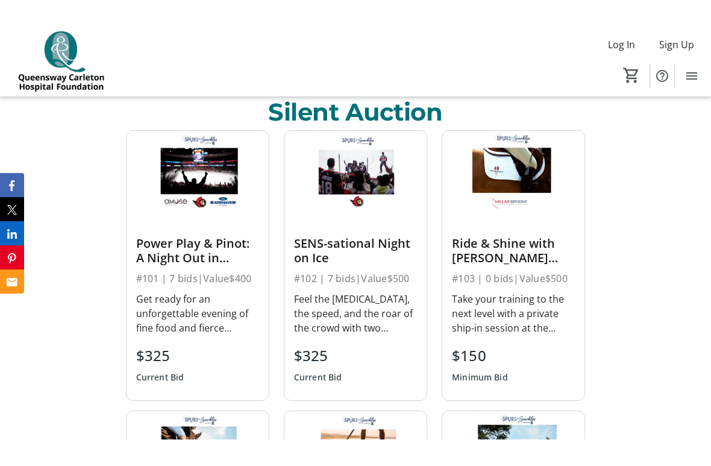
scroll to position [489, 0]
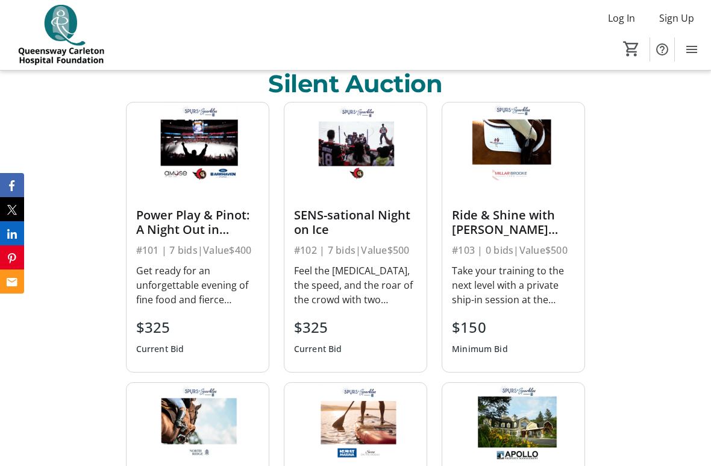
click at [535, 218] on div "Ride & Shine with [PERSON_NAME] Training" at bounding box center [513, 222] width 123 height 29
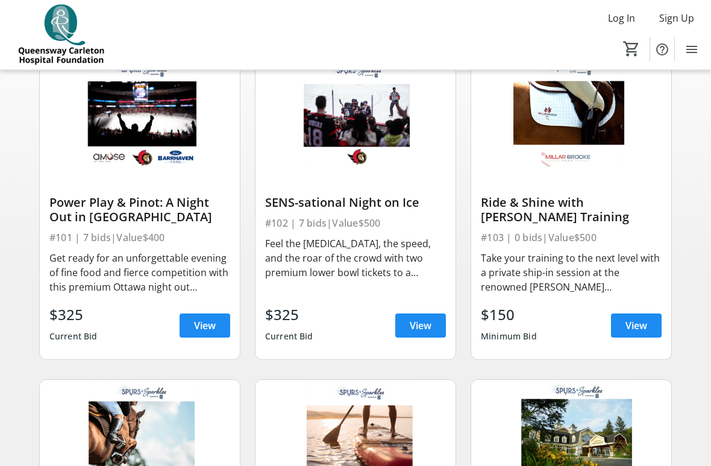
scroll to position [120, 0]
click at [581, 215] on div "Ride & Shine with [PERSON_NAME] Training" at bounding box center [571, 209] width 181 height 29
click at [547, 271] on div "Take your training to the next level with a private ship-in session at the reno…" at bounding box center [571, 272] width 181 height 43
click at [620, 326] on span at bounding box center [636, 325] width 51 height 29
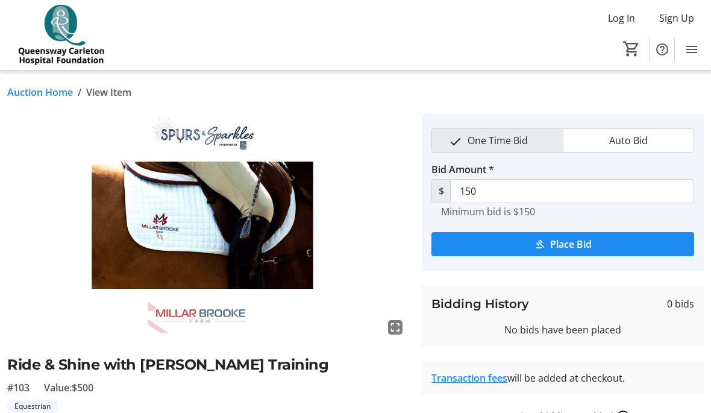
click at [62, 200] on img at bounding box center [207, 226] width 400 height 225
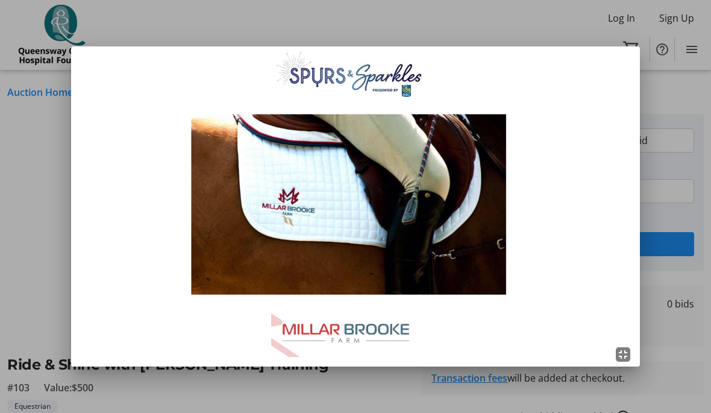
click at [28, 88] on div at bounding box center [355, 206] width 711 height 413
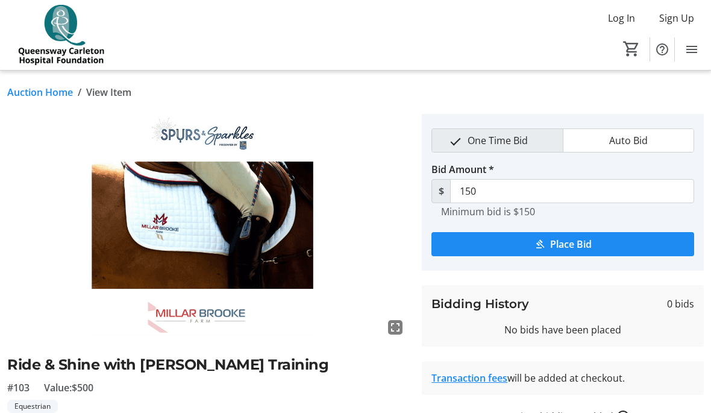
click at [27, 96] on link "Auction Home" at bounding box center [40, 92] width 66 height 14
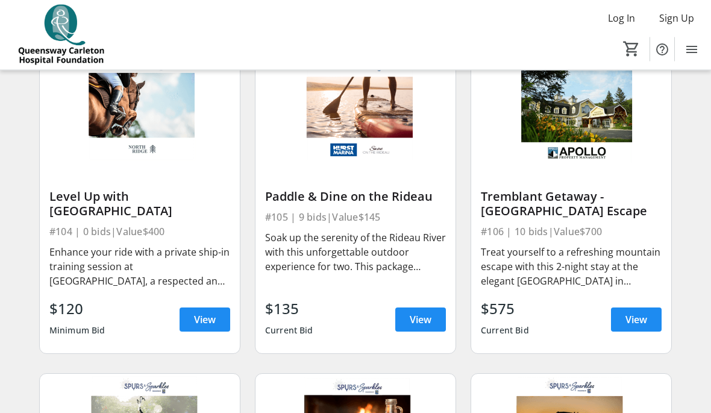
scroll to position [449, 0]
click at [107, 195] on div "Level Up with [GEOGRAPHIC_DATA]" at bounding box center [139, 203] width 181 height 29
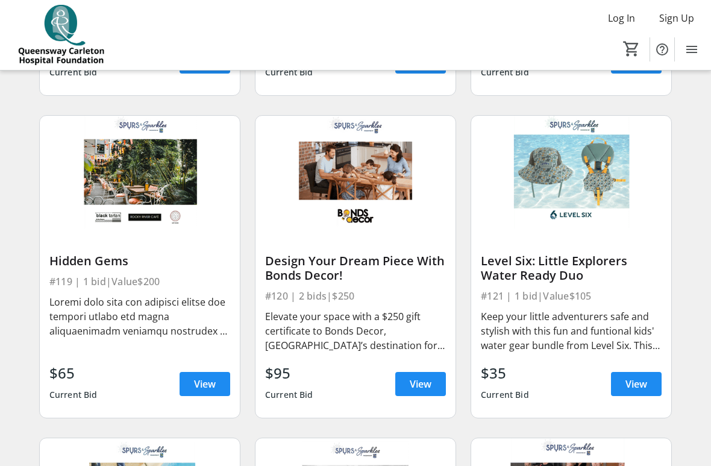
scroll to position [1679, 0]
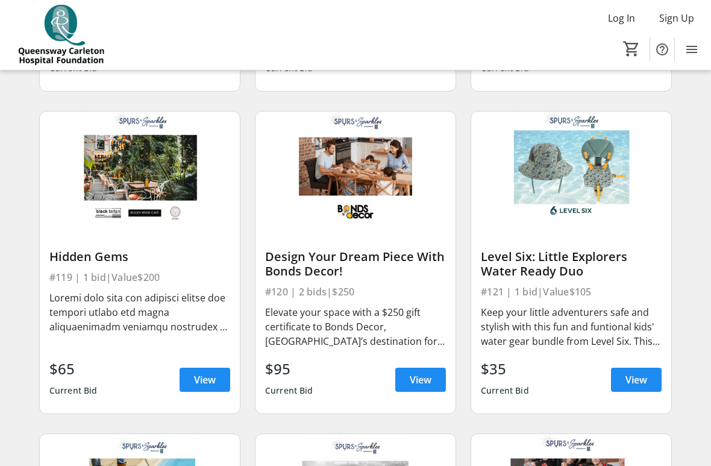
click at [85, 197] on img at bounding box center [140, 168] width 200 height 113
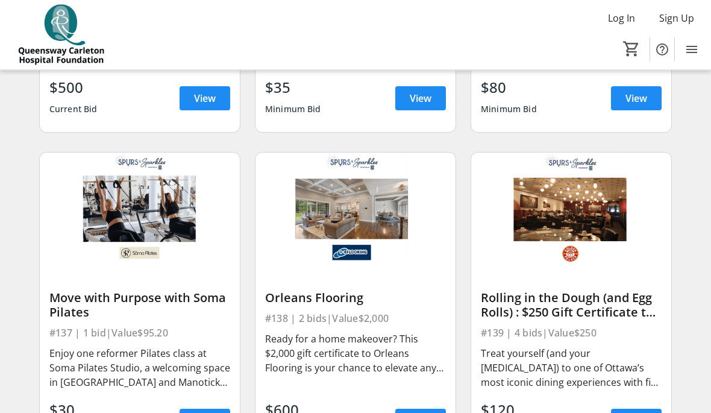
scroll to position [3556, 0]
